Goal: Information Seeking & Learning: Check status

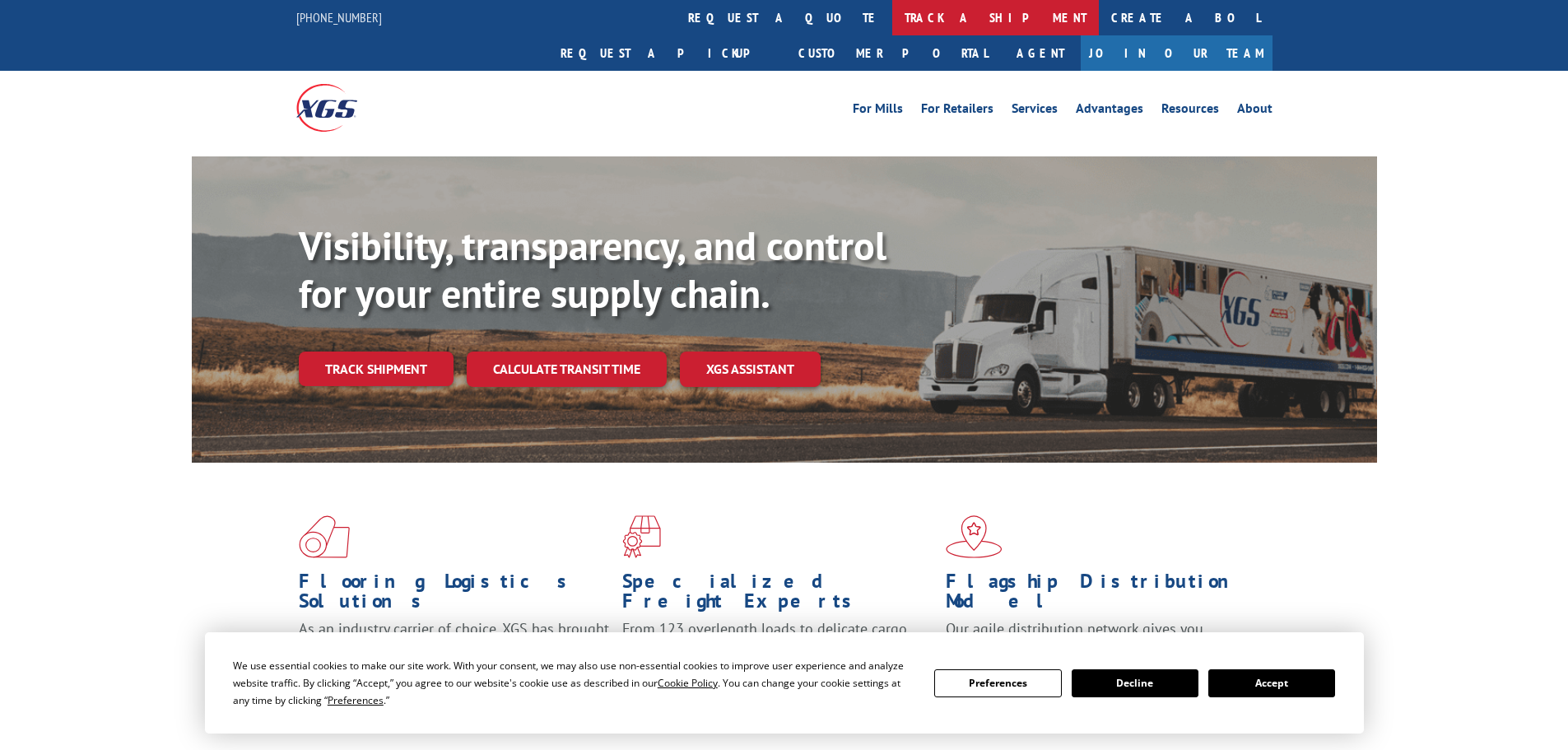
click at [892, 18] on link "track a shipment" at bounding box center [994, 18] width 207 height 35
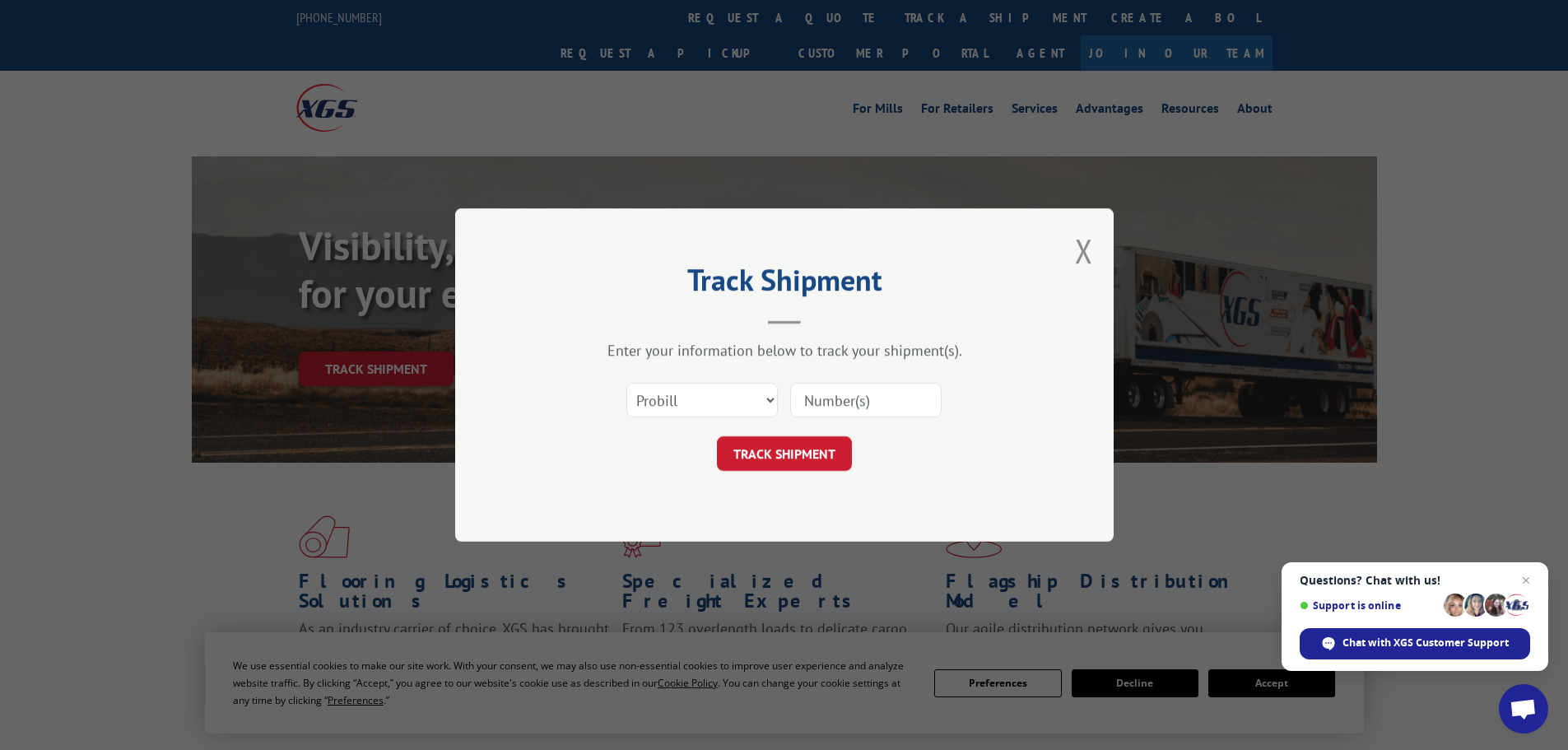
click at [861, 410] on input at bounding box center [865, 399] width 152 height 34
paste input "17208117"
type input "17208117"
click button "TRACK SHIPMENT" at bounding box center [784, 453] width 135 height 34
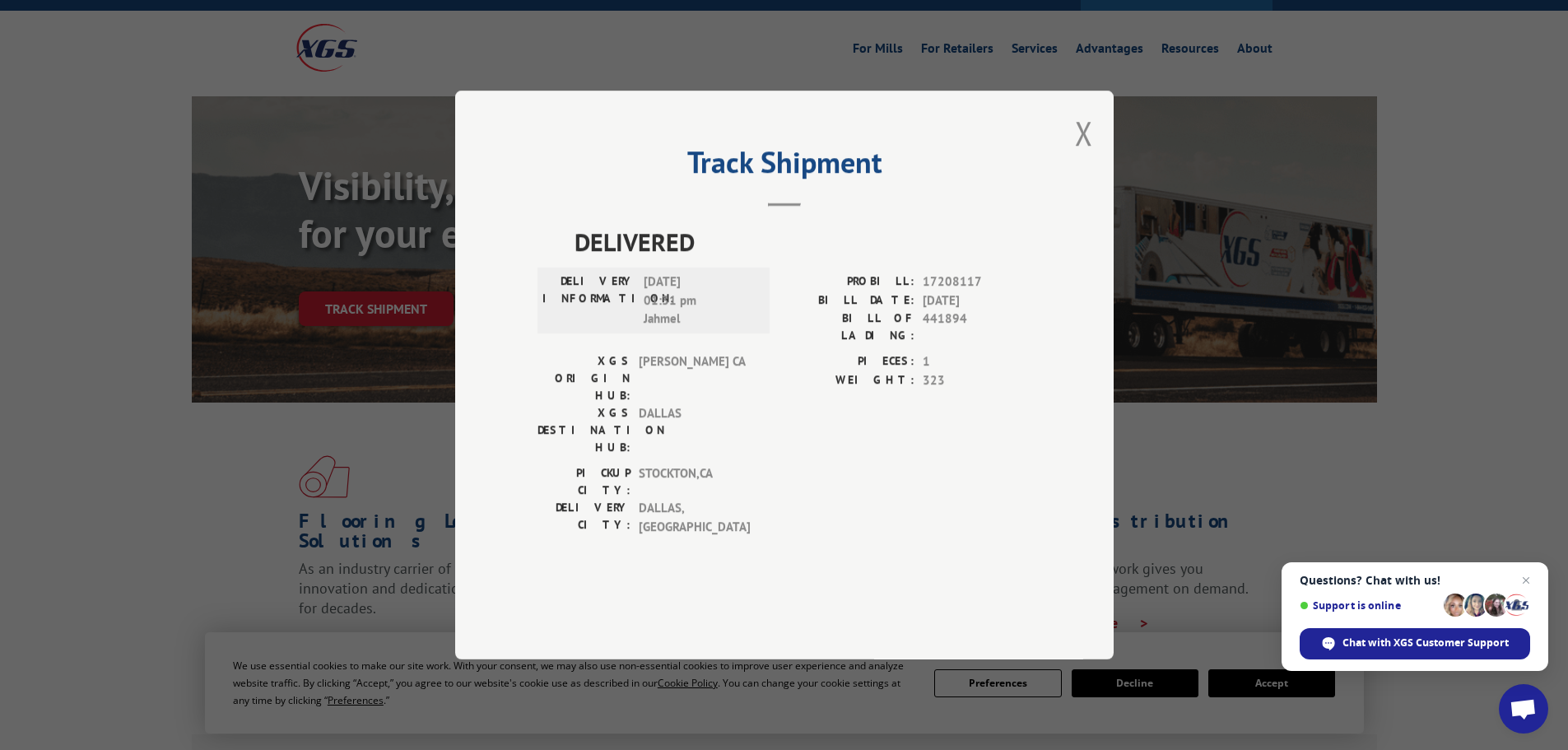
scroll to position [82, 0]
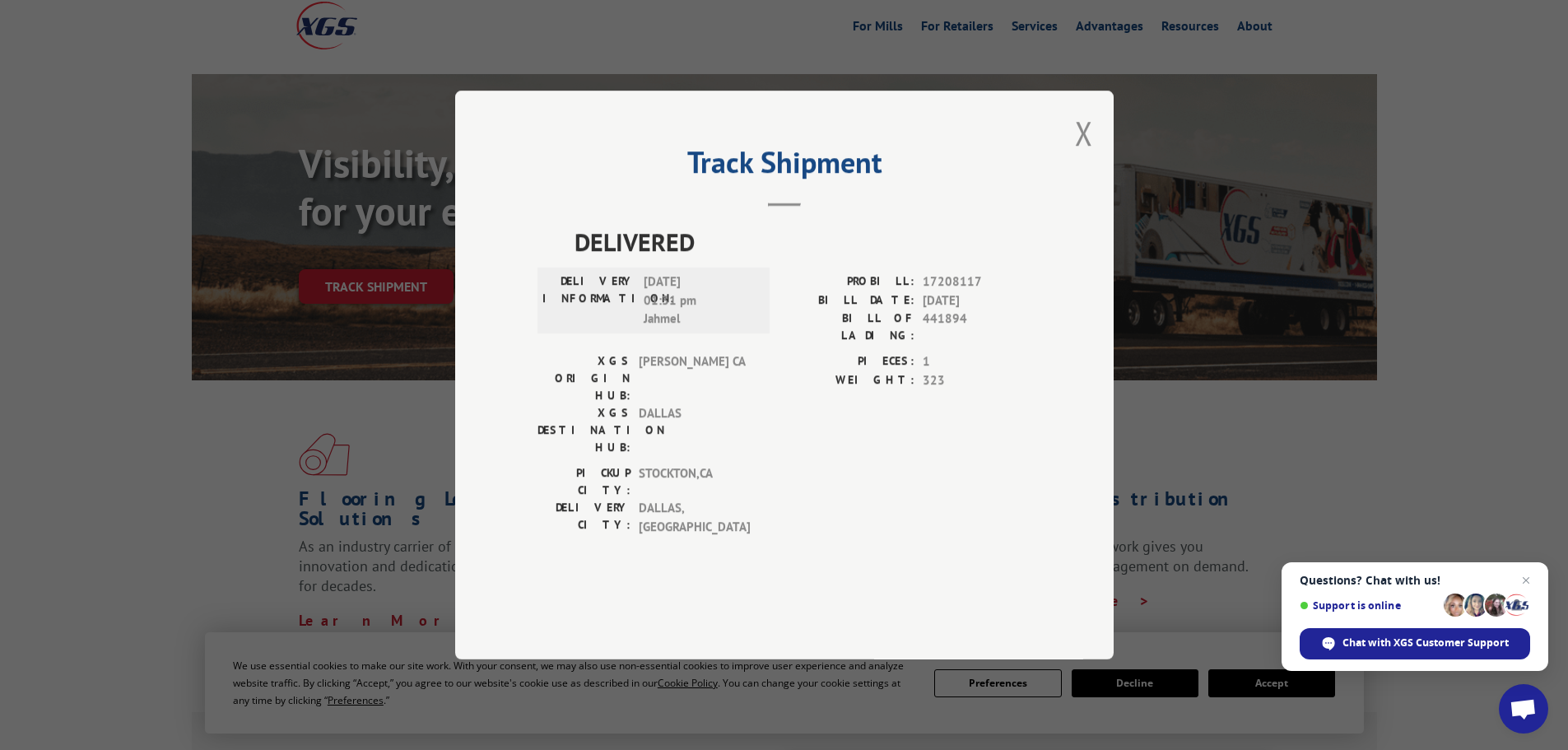
drag, startPoint x: 898, startPoint y: 164, endPoint x: 1125, endPoint y: 115, distance: 232.2
click at [1125, 115] on div "Track Shipment DELIVERED DELIVERY INFORMATION: [DATE] 01:31 pm Jahmel PROBILL: …" at bounding box center [784, 375] width 1568 height 750
drag, startPoint x: 703, startPoint y: 371, endPoint x: 551, endPoint y: 323, distance: 159.4
click at [551, 323] on div "DELIVERY INFORMATION: [DATE] 01:31 pm Jahmel" at bounding box center [653, 300] width 222 height 56
copy div "DELIVERY INFORMATION: [DATE] 01:31 pm Jahmel"
